Goal: Obtain resource: Download file/media

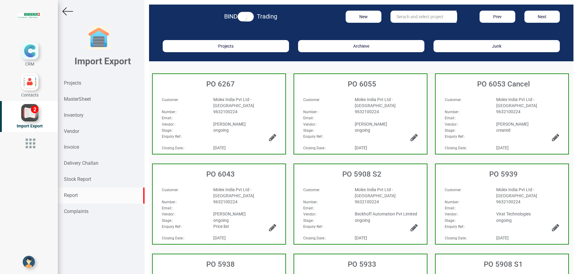
click at [79, 196] on div "Report" at bounding box center [101, 195] width 87 height 16
select select
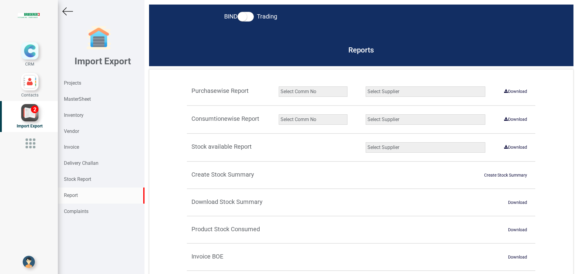
click at [291, 121] on select "Select Comm No 9872 2135R RU1506 11025-1298 5534R 5948 11051-1150 1932 2135 202…" at bounding box center [313, 119] width 69 height 10
select select "string:9927"
click at [279, 114] on select "Select Comm No 9872 2135R RU1506 11025-1298 5534R 5948 11051-1150 1932 2135 202…" at bounding box center [313, 119] width 69 height 10
click at [375, 121] on select "Select Supplier All Supplier XNG Automation solutions [PERSON_NAME] Beckhoff Au…" at bounding box center [426, 119] width 120 height 10
select select "string:all"
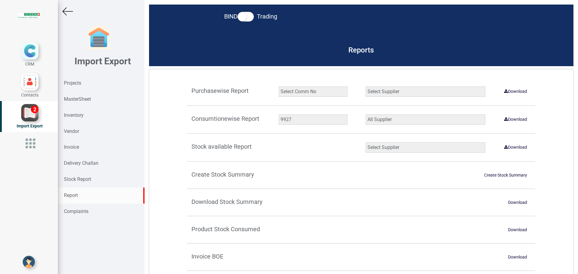
click at [366, 114] on select "Select Supplier All Supplier XNG Automation solutions [PERSON_NAME] Beckhoff Au…" at bounding box center [426, 119] width 120 height 10
click at [509, 119] on link "Download" at bounding box center [516, 119] width 30 height 10
